Goal: Find specific page/section

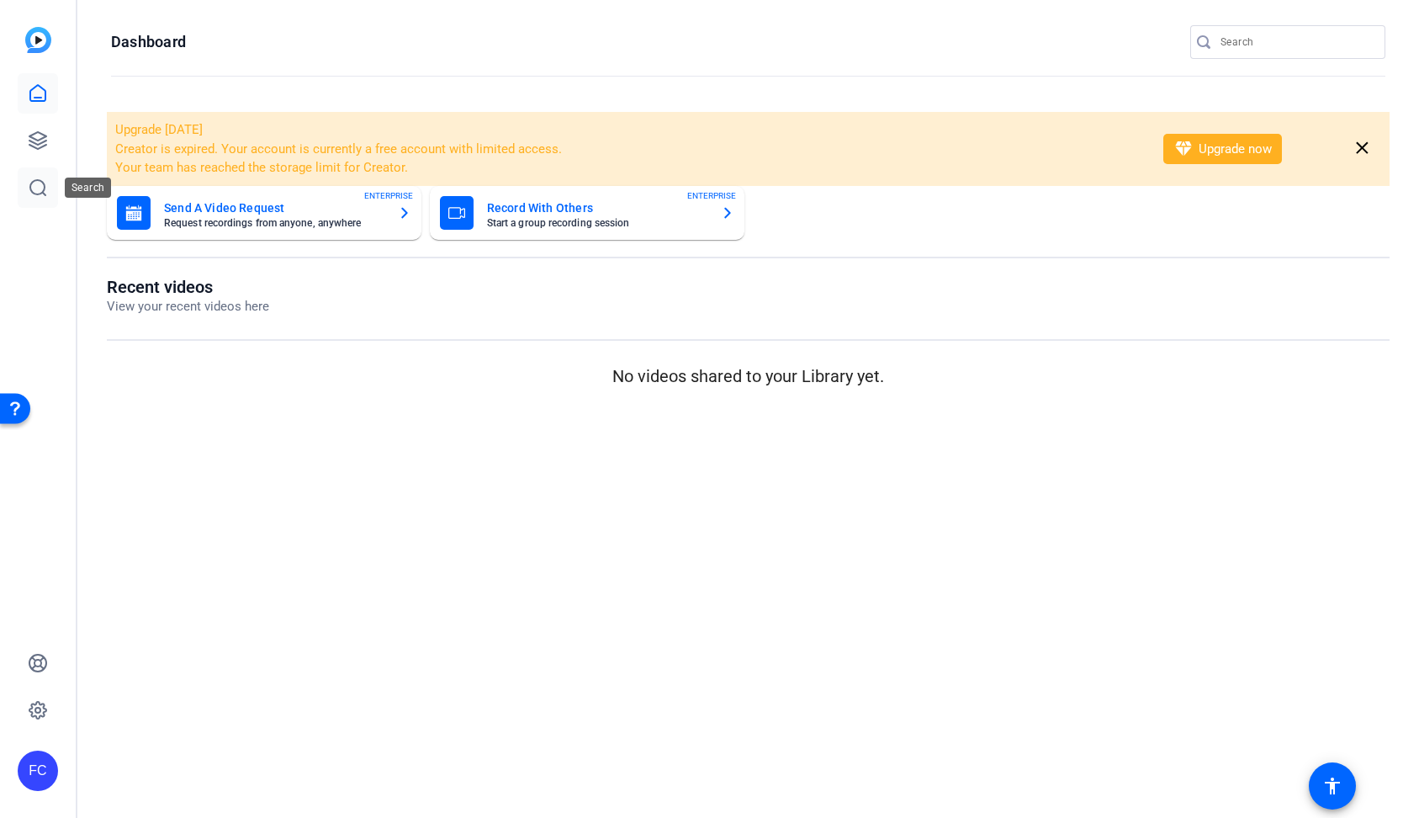
click at [36, 186] on icon at bounding box center [38, 187] width 20 height 20
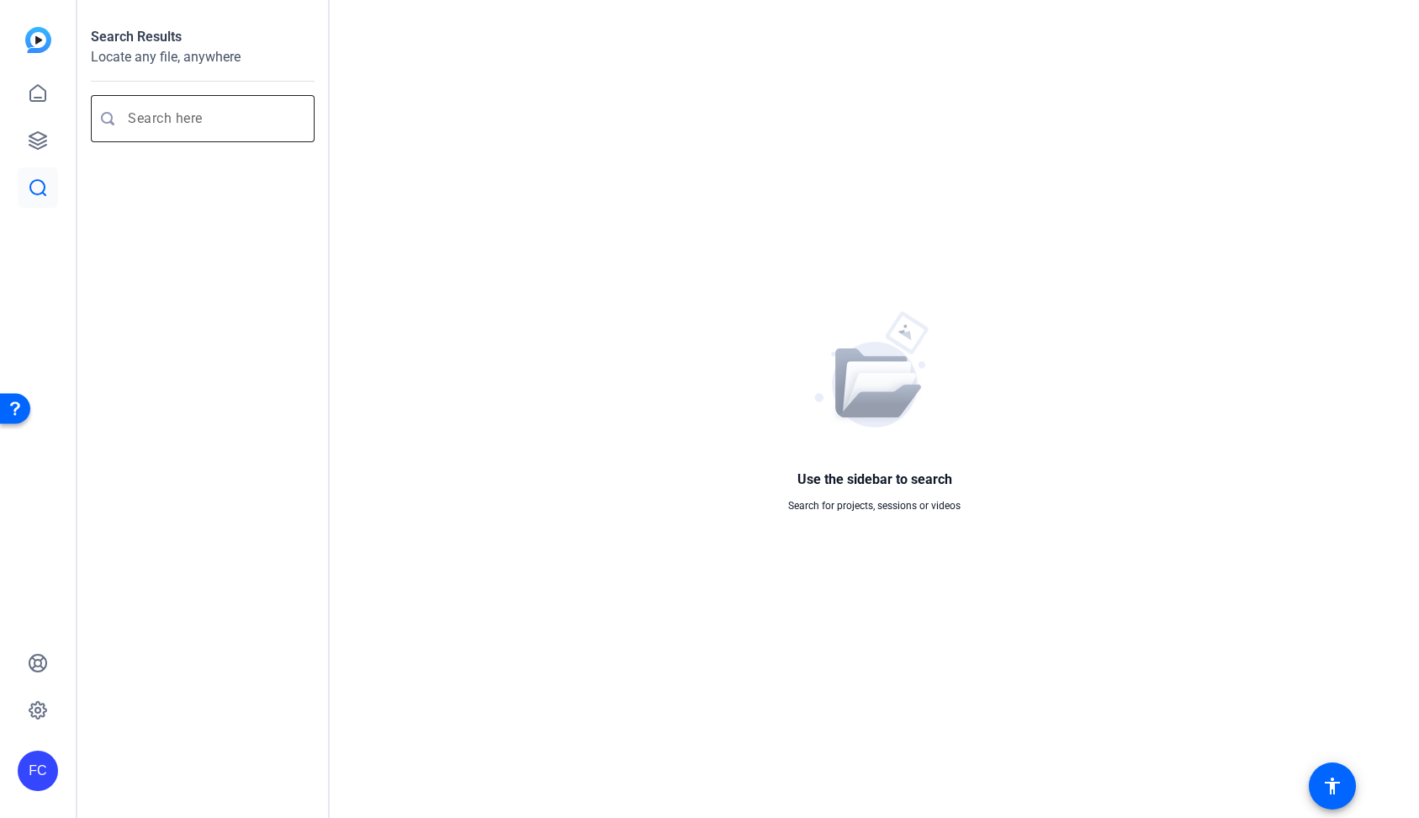
click at [180, 130] on div at bounding box center [214, 118] width 173 height 47
click at [44, 135] on icon at bounding box center [37, 140] width 17 height 17
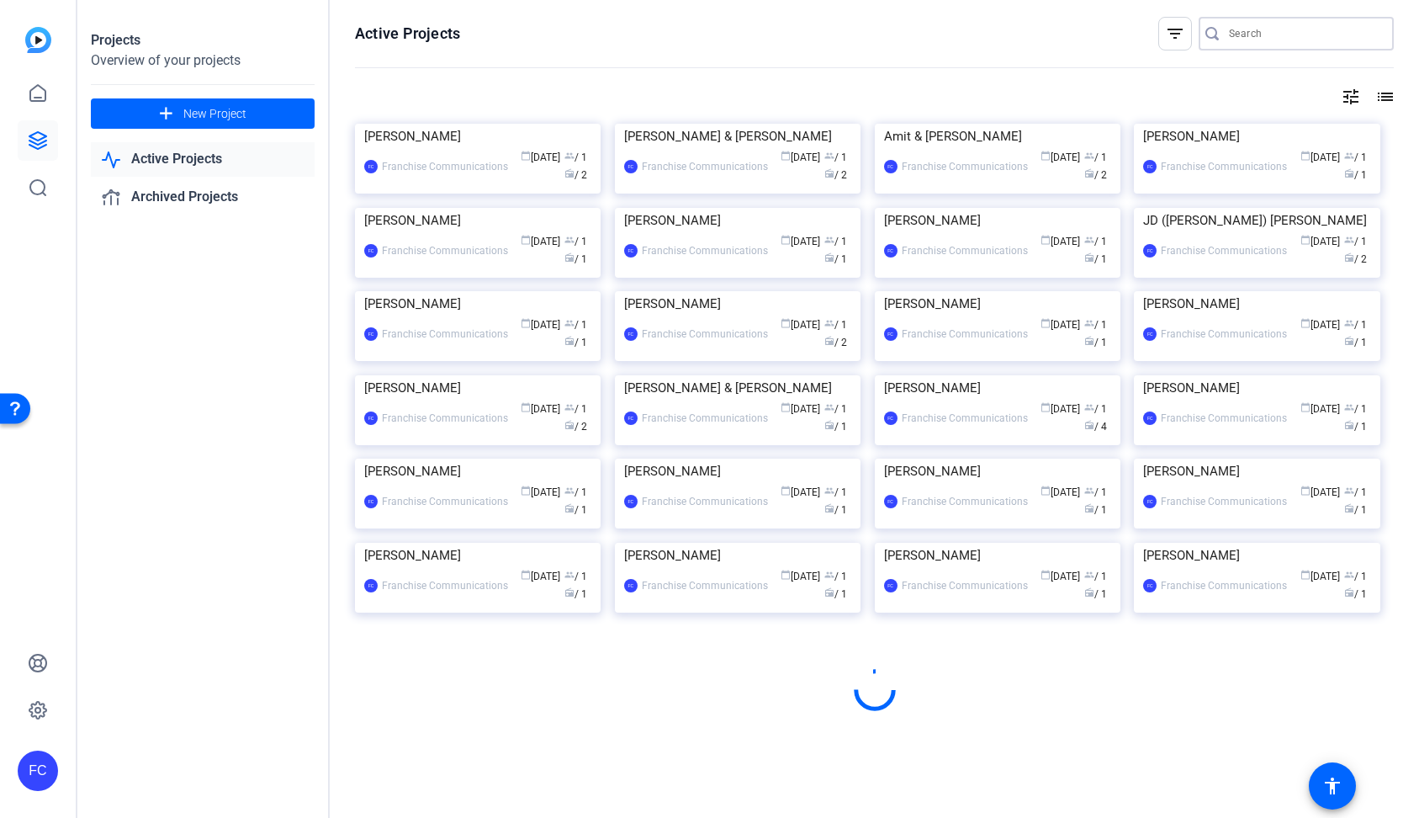
click at [1247, 34] on input "Search" at bounding box center [1304, 34] width 151 height 20
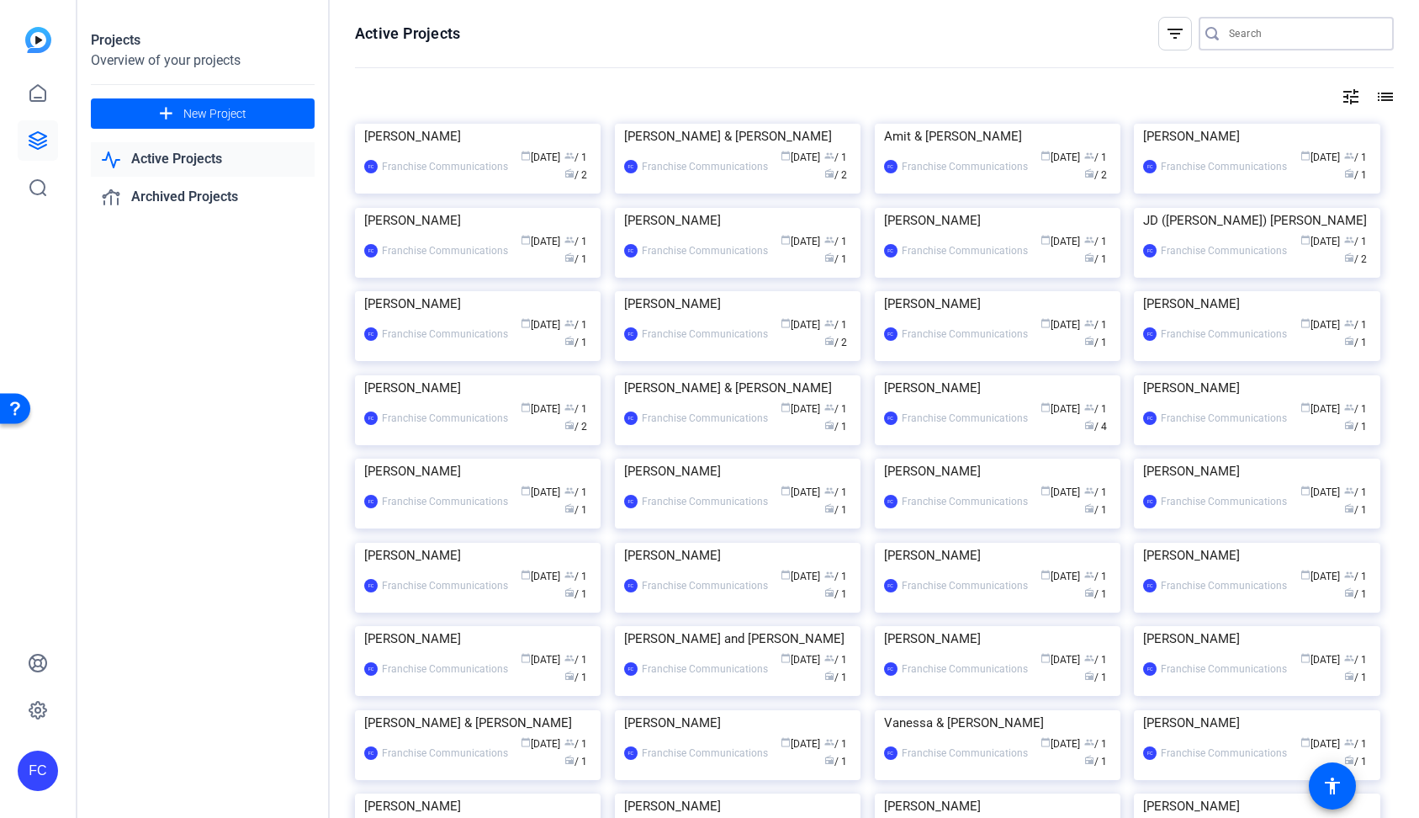
click at [1281, 41] on input "Search" at bounding box center [1304, 34] width 151 height 20
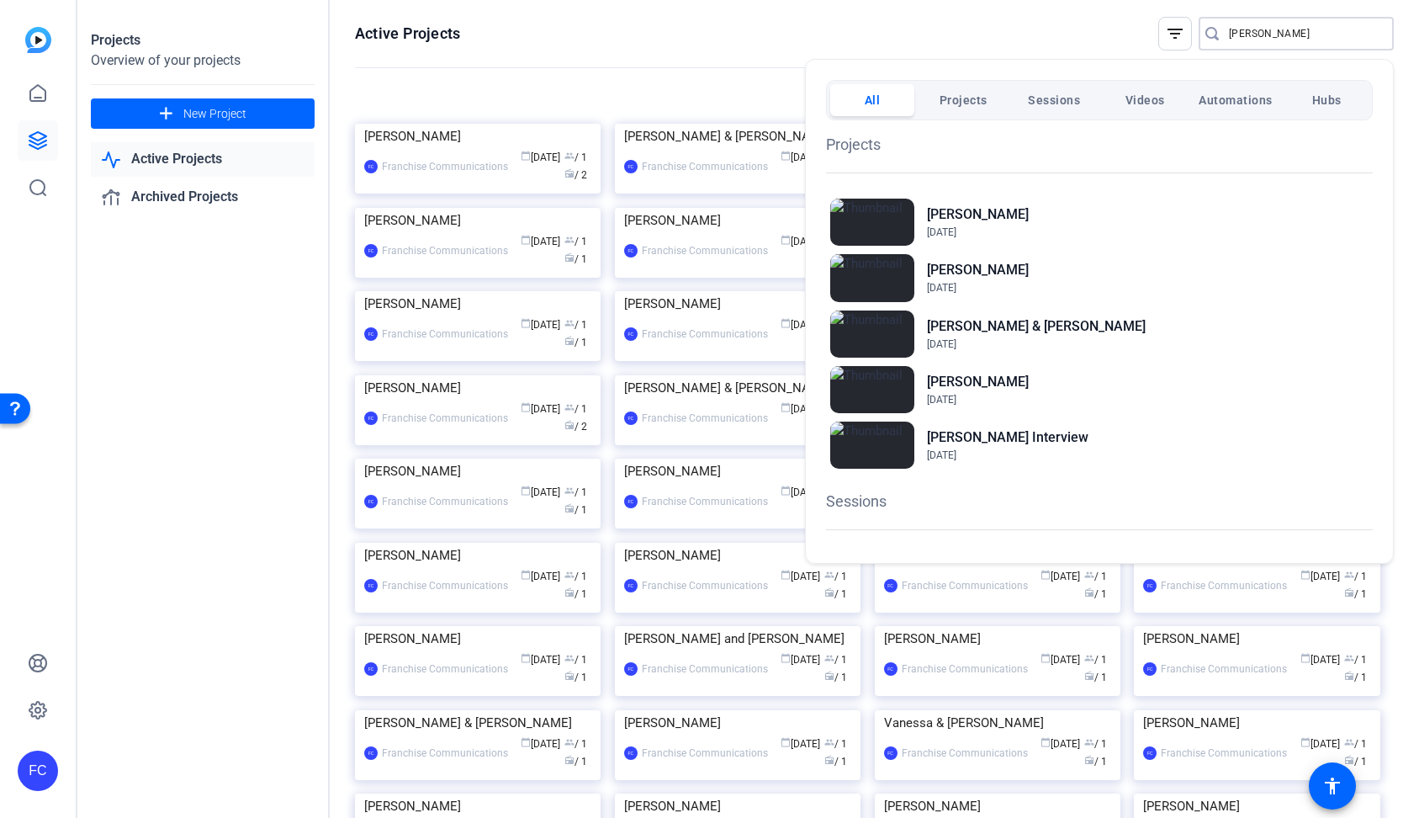
type input "[PERSON_NAME]"
click at [1247, 677] on div at bounding box center [709, 409] width 1419 height 818
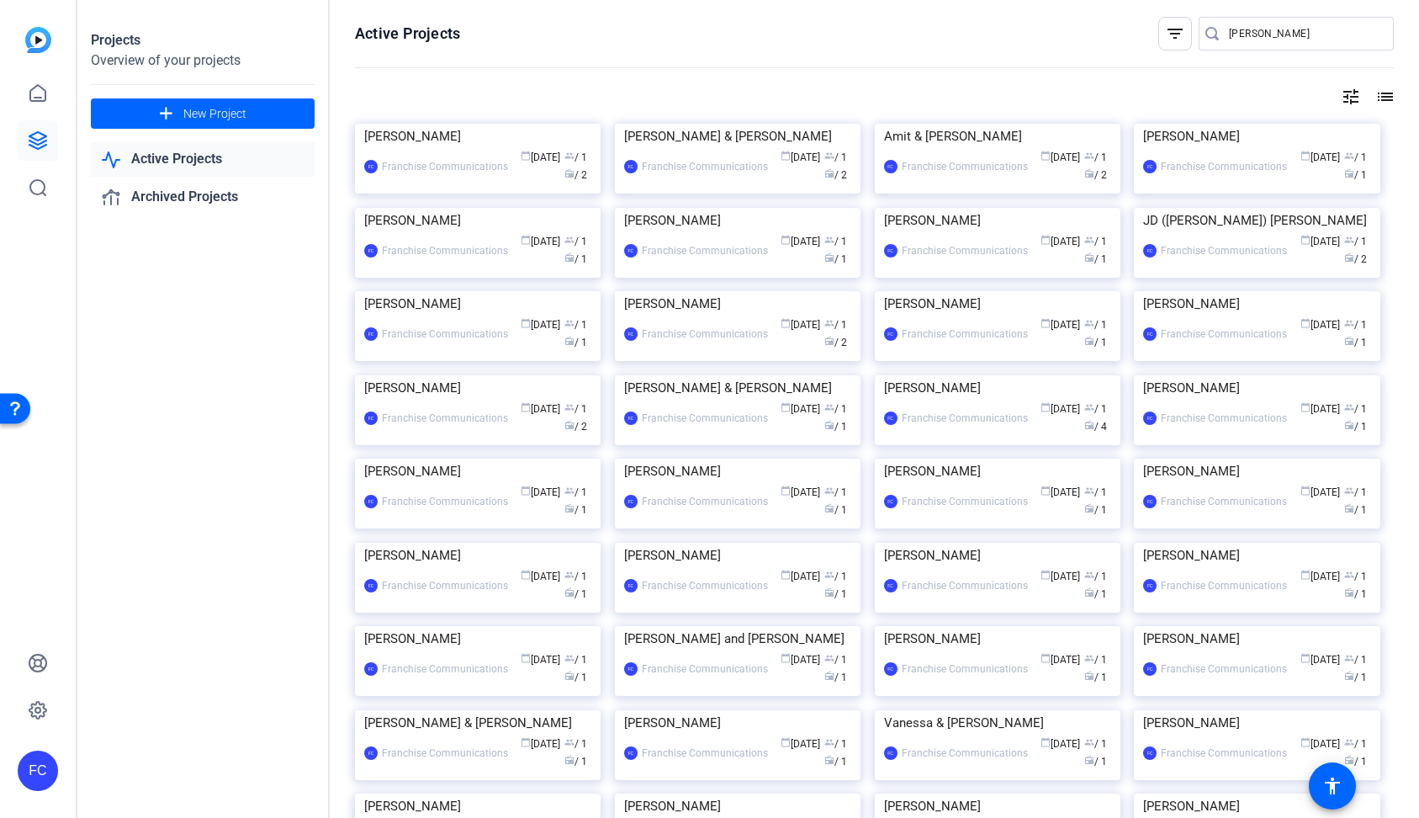
click at [1240, 291] on img at bounding box center [1257, 291] width 246 height 0
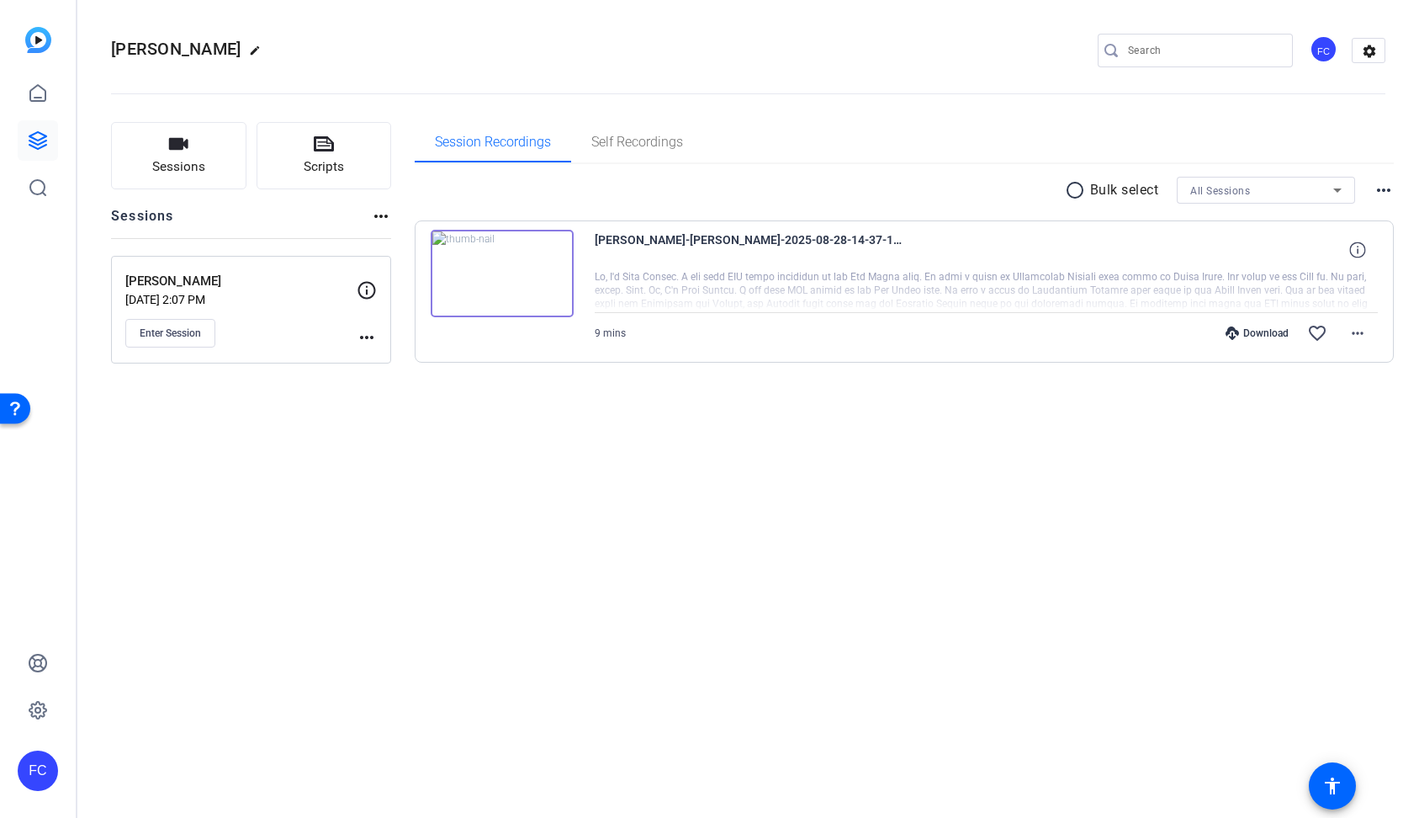
click at [1247, 335] on div "Download" at bounding box center [1257, 332] width 80 height 13
